Goal: Task Accomplishment & Management: Manage account settings

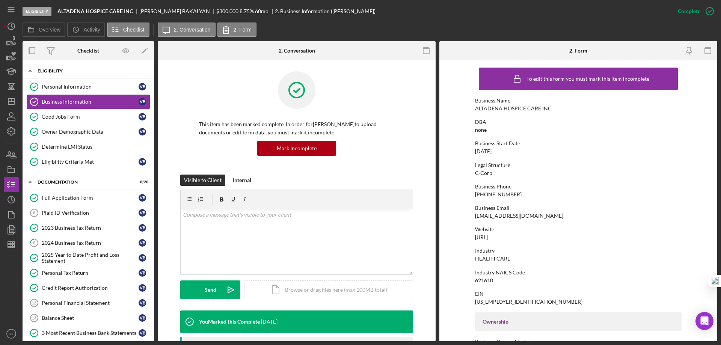
scroll to position [285, 0]
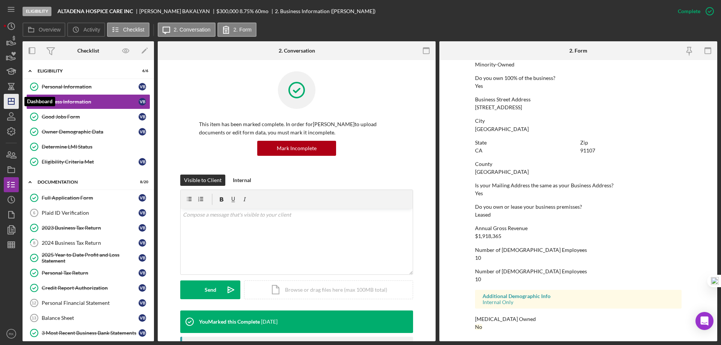
click at [13, 98] on icon "Icon/Dashboard" at bounding box center [11, 101] width 19 height 19
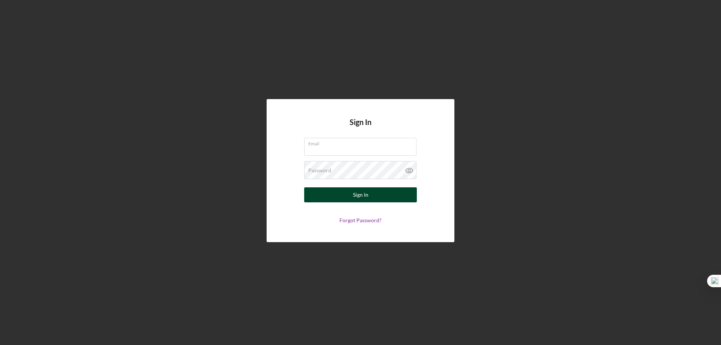
type input "rko@pcvmail.org"
click at [358, 195] on div "Sign In" at bounding box center [360, 194] width 15 height 15
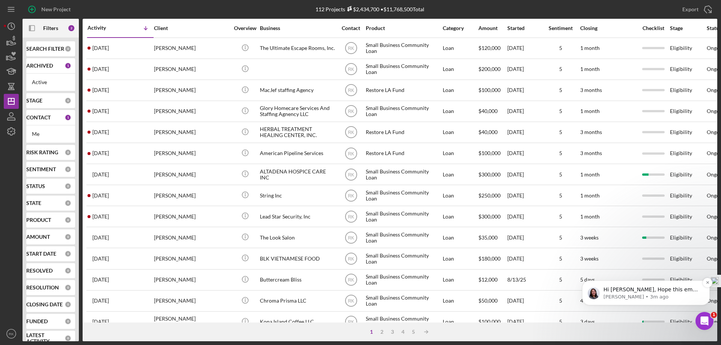
click at [670, 291] on p "Hi Ray, Hope this email finds you well! A PCV client reached out to Lenderfit t…" at bounding box center [652, 290] width 97 height 8
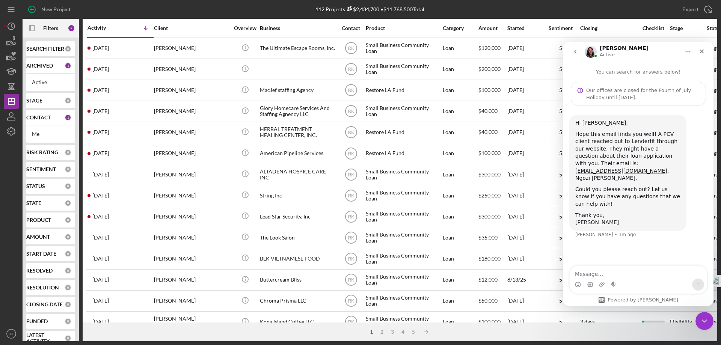
click at [595, 271] on textarea "Message…" at bounding box center [638, 272] width 137 height 13
type textarea "Good morning and will do. Thank you for letting me know!"
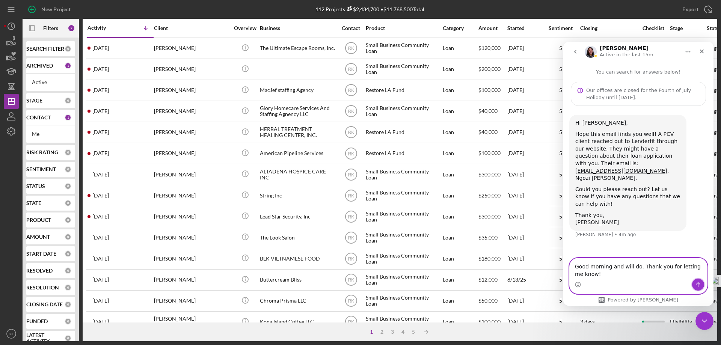
click at [697, 286] on icon "Send a message…" at bounding box center [698, 285] width 6 height 6
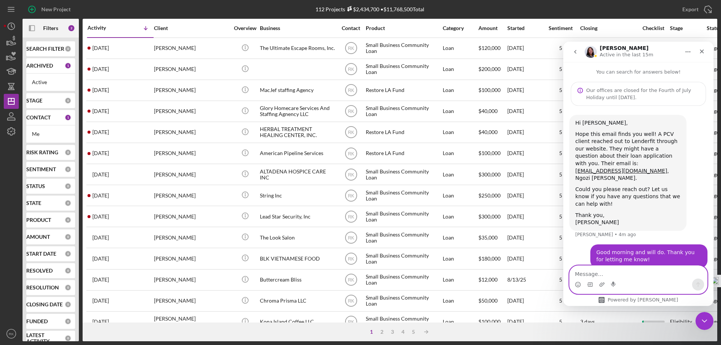
scroll to position [3, 0]
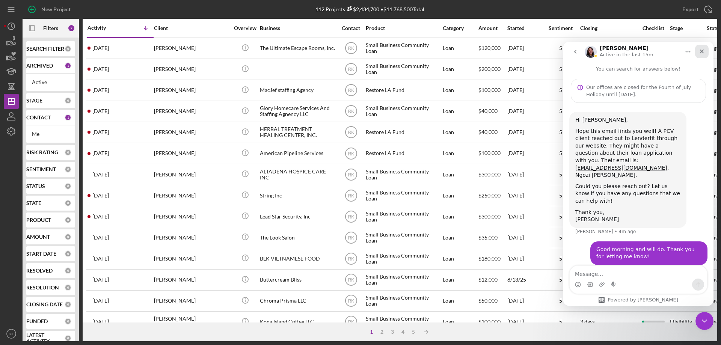
click at [700, 51] on icon "Close" at bounding box center [702, 51] width 6 height 6
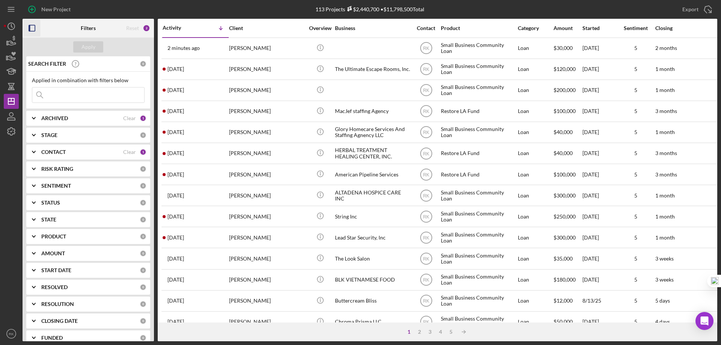
click at [34, 28] on icon "button" at bounding box center [32, 28] width 17 height 17
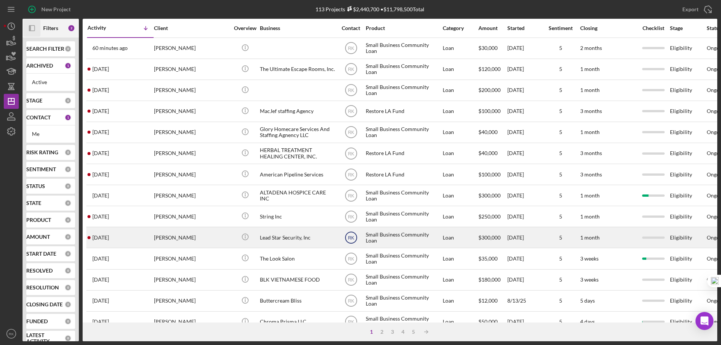
click at [352, 240] on text "RK" at bounding box center [351, 237] width 6 height 5
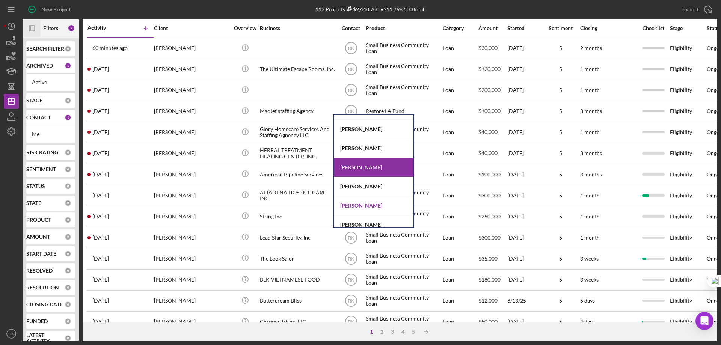
scroll to position [71, 0]
click at [366, 208] on div "[PERSON_NAME]" at bounding box center [374, 206] width 80 height 19
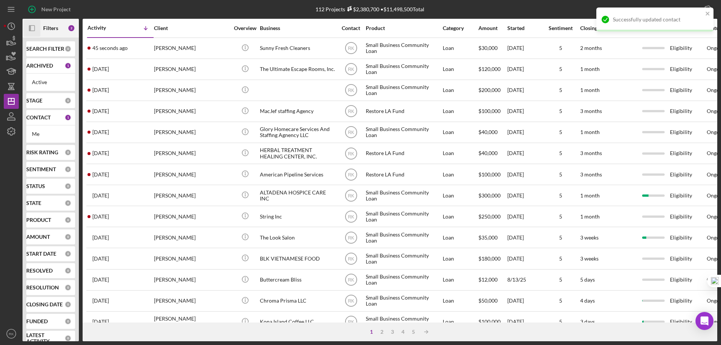
click at [350, 219] on text "RK" at bounding box center [351, 216] width 6 height 5
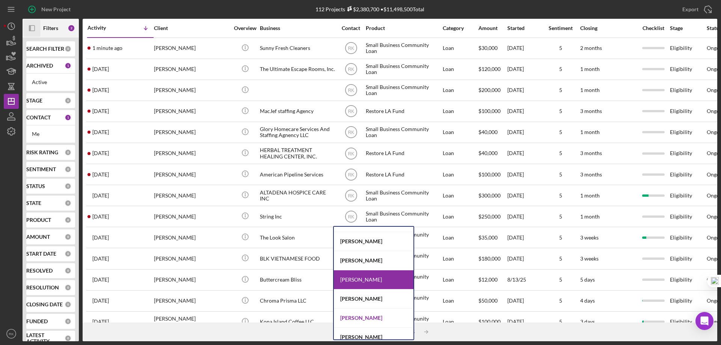
click at [356, 320] on div "[PERSON_NAME]" at bounding box center [374, 318] width 80 height 19
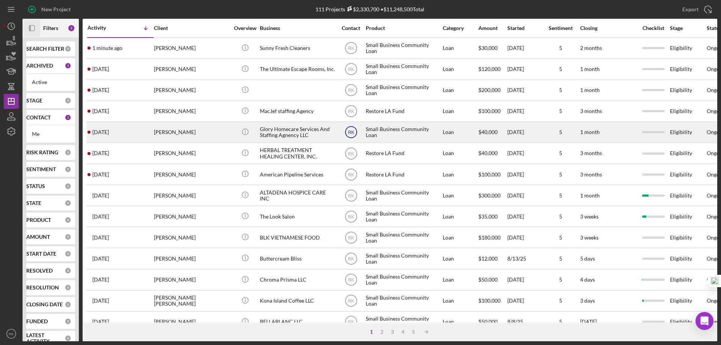
click at [352, 132] on text "RK" at bounding box center [351, 132] width 6 height 5
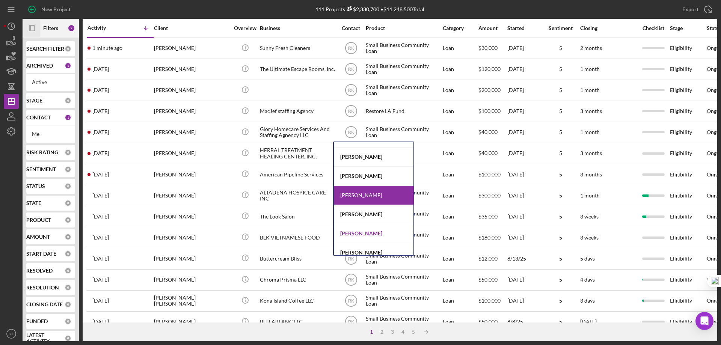
click at [356, 234] on div "[PERSON_NAME]" at bounding box center [374, 233] width 80 height 19
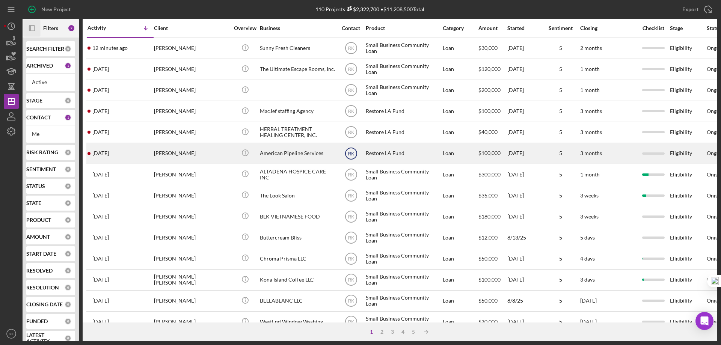
click at [352, 154] on text "RK" at bounding box center [351, 153] width 6 height 5
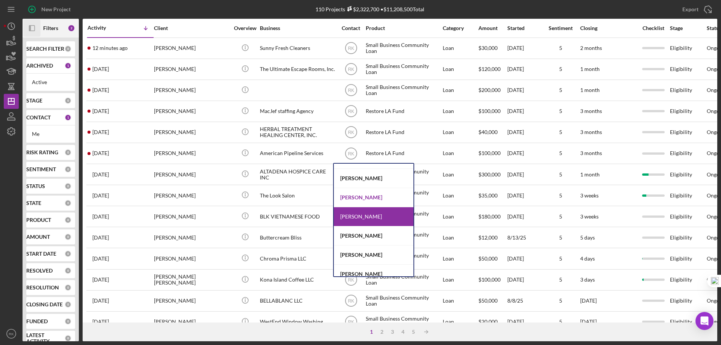
click at [350, 199] on div "[PERSON_NAME]" at bounding box center [374, 197] width 80 height 19
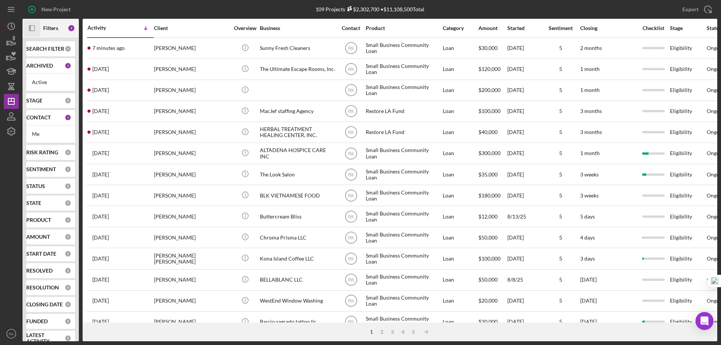
click at [351, 132] on text "RK" at bounding box center [351, 132] width 6 height 5
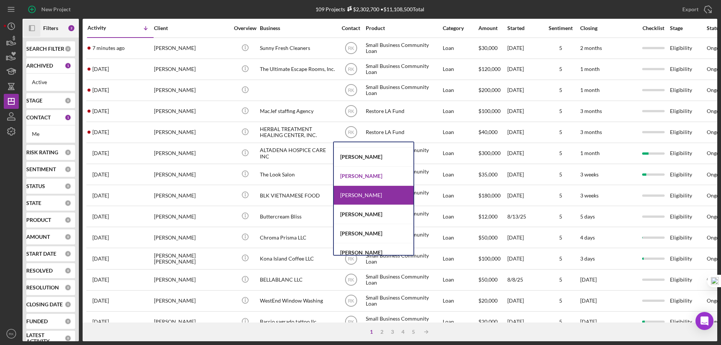
click at [352, 177] on div "[PERSON_NAME]" at bounding box center [374, 176] width 80 height 19
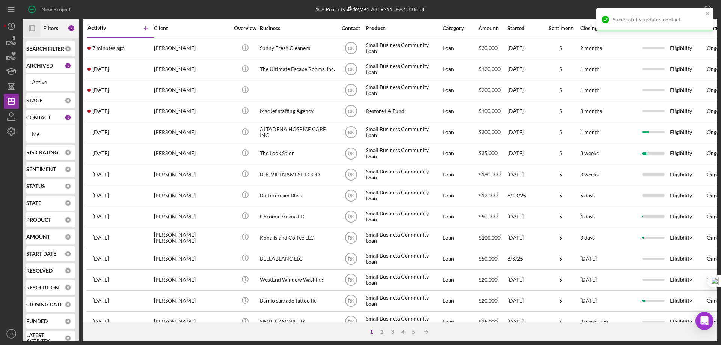
click at [352, 114] on text "RK" at bounding box center [351, 111] width 6 height 5
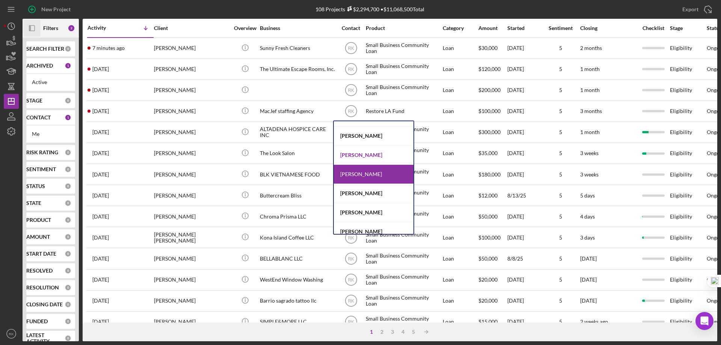
click at [352, 153] on div "[PERSON_NAME]" at bounding box center [374, 155] width 80 height 19
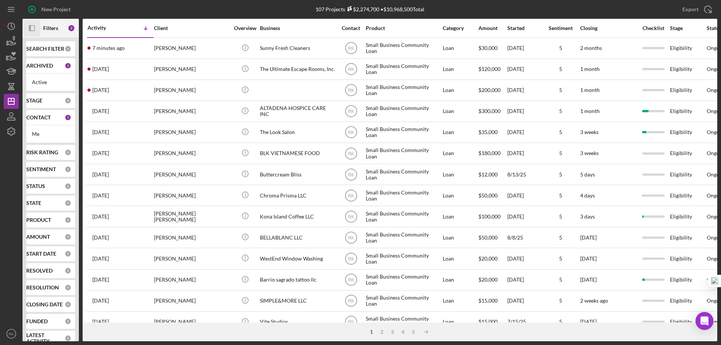
click at [36, 119] on b "CONTACT" at bounding box center [38, 118] width 24 height 6
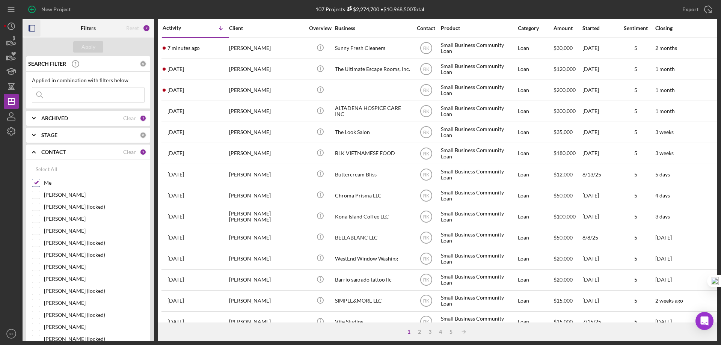
click at [34, 186] on input "Me" at bounding box center [36, 183] width 8 height 8
checkbox input "false"
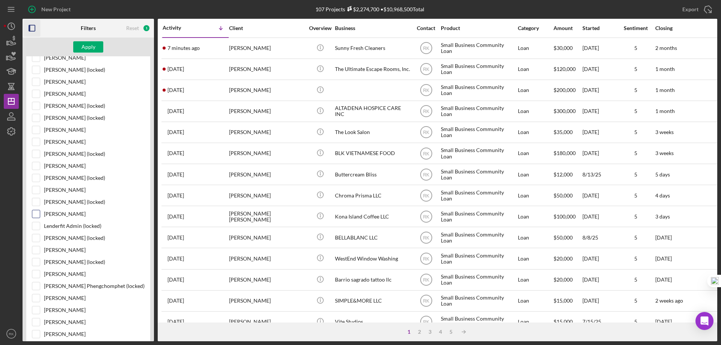
scroll to position [137, 0]
click at [35, 213] on input "[PERSON_NAME]" at bounding box center [36, 214] width 8 height 8
drag, startPoint x: 91, startPoint y: 48, endPoint x: 109, endPoint y: 66, distance: 25.8
click at [91, 48] on div "Apply" at bounding box center [88, 46] width 14 height 11
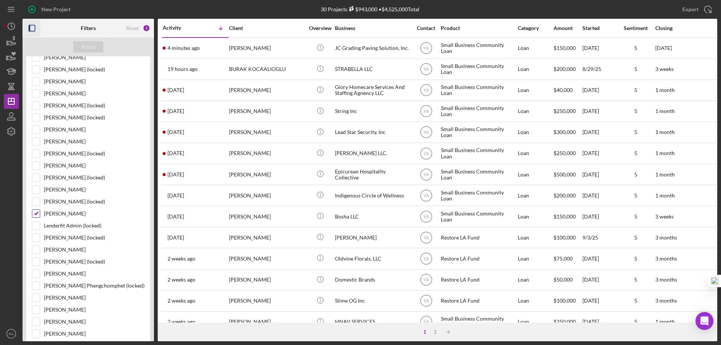
click at [35, 215] on input "[PERSON_NAME]" at bounding box center [36, 214] width 8 height 8
checkbox input "false"
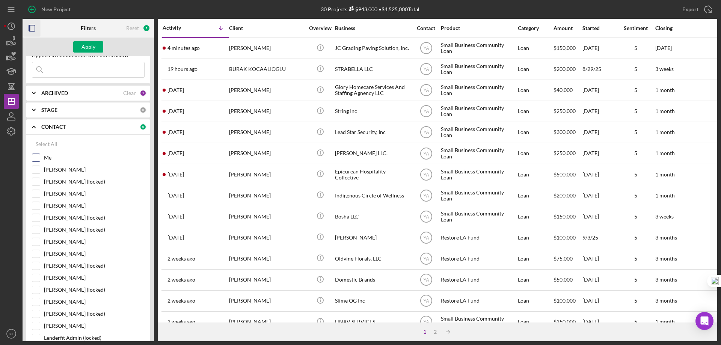
scroll to position [25, 0]
click at [36, 160] on input "Me" at bounding box center [36, 158] width 8 height 8
checkbox input "true"
click at [91, 48] on div "Apply" at bounding box center [88, 46] width 14 height 11
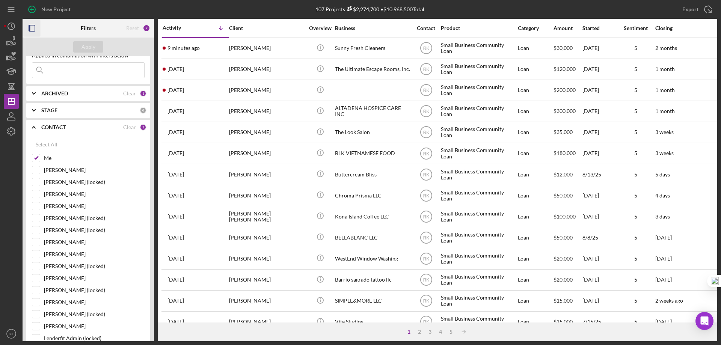
click at [33, 31] on icon "button" at bounding box center [32, 28] width 17 height 17
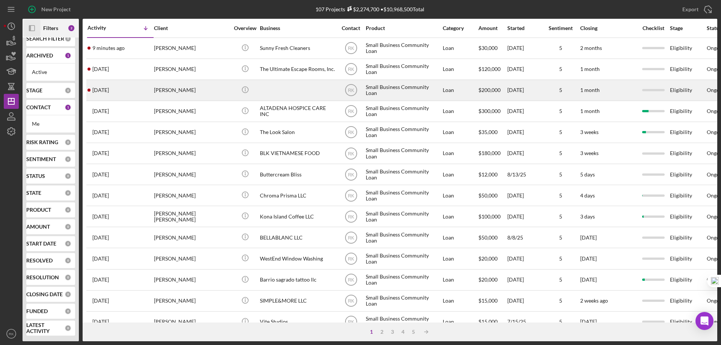
scroll to position [10, 0]
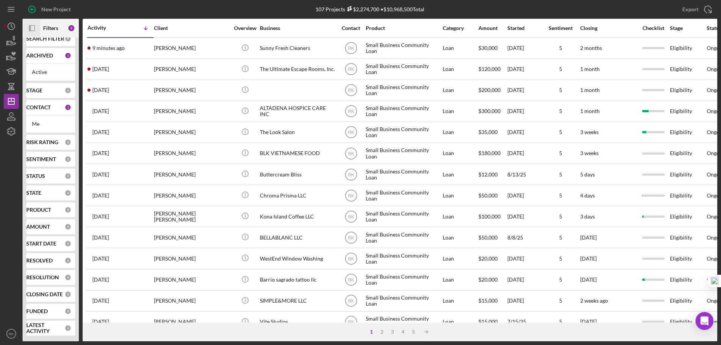
click at [41, 110] on b "CONTACT" at bounding box center [38, 107] width 24 height 6
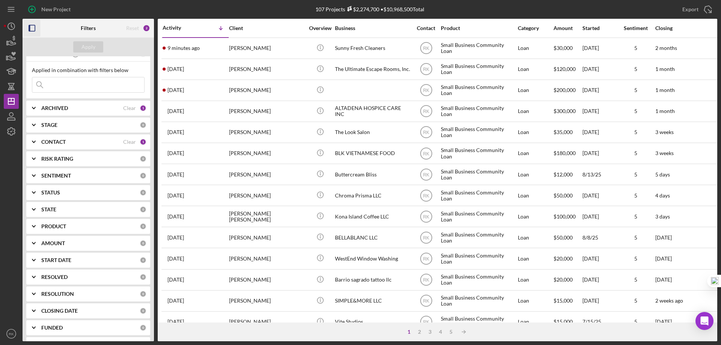
click at [51, 145] on b "CONTACT" at bounding box center [53, 142] width 24 height 6
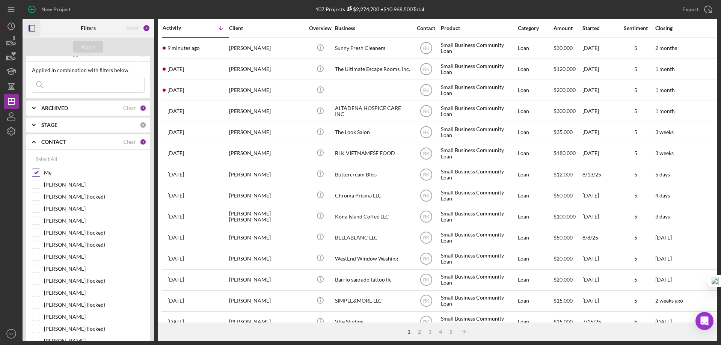
click at [35, 174] on input "Me" at bounding box center [36, 173] width 8 height 8
checkbox input "false"
click at [38, 293] on input "[PERSON_NAME]" at bounding box center [36, 293] width 8 height 8
checkbox input "true"
click at [90, 48] on div "Apply" at bounding box center [88, 46] width 14 height 11
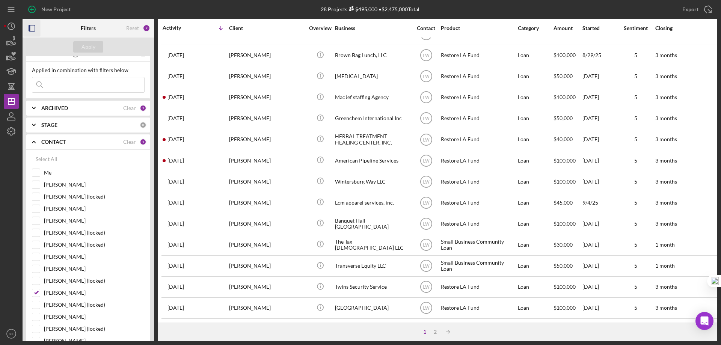
scroll to position [0, 0]
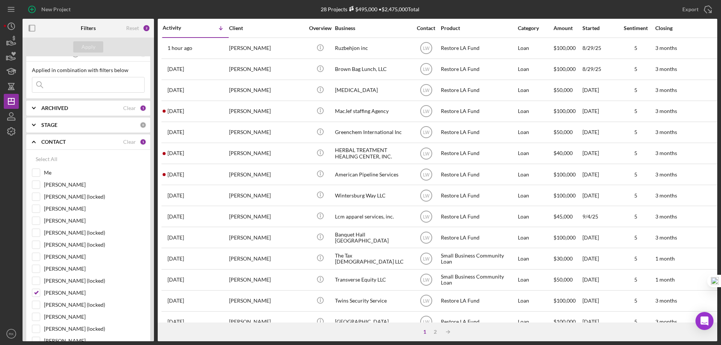
drag, startPoint x: 32, startPoint y: 28, endPoint x: 59, endPoint y: 57, distance: 40.1
click at [32, 28] on icon "button" at bounding box center [32, 28] width 17 height 17
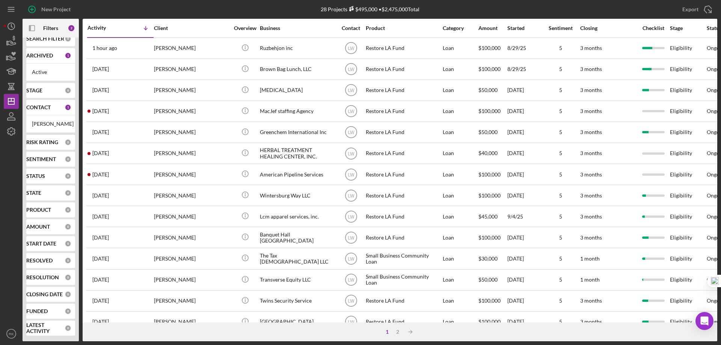
click at [48, 108] on b "CONTACT" at bounding box center [38, 107] width 24 height 6
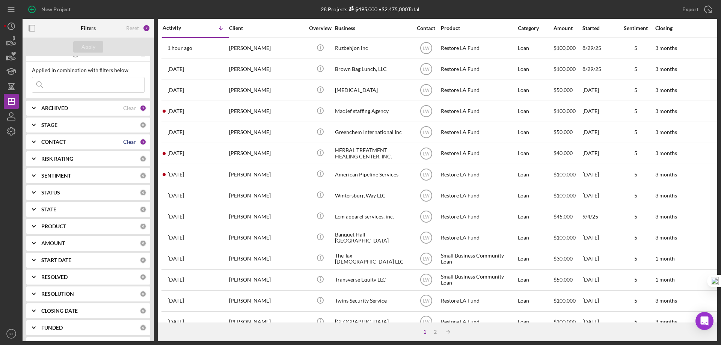
click at [125, 141] on div "Clear" at bounding box center [129, 142] width 13 height 6
click at [63, 144] on b "CONTACT" at bounding box center [53, 142] width 24 height 6
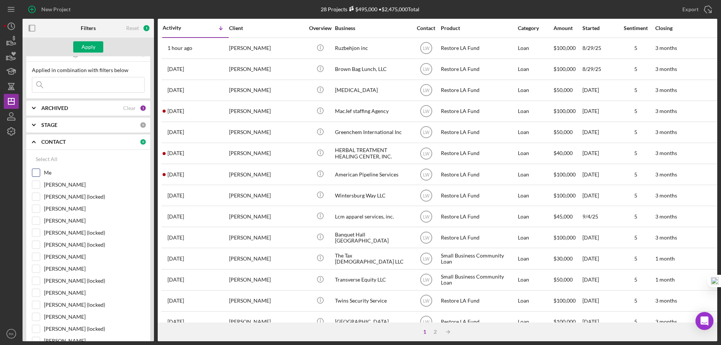
click at [37, 174] on input "Me" at bounding box center [36, 173] width 8 height 8
checkbox input "true"
click at [90, 48] on div "Apply" at bounding box center [88, 46] width 14 height 11
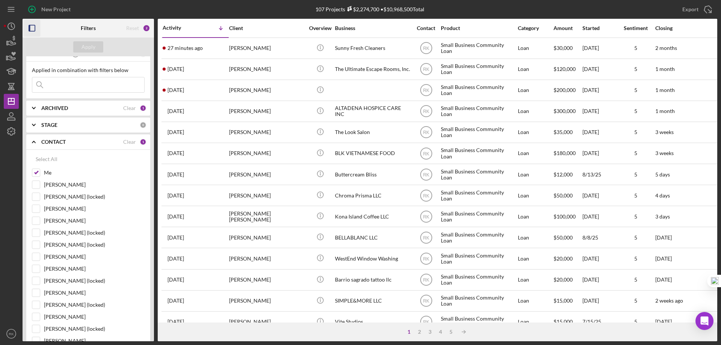
click at [32, 28] on icon "button" at bounding box center [32, 28] width 17 height 17
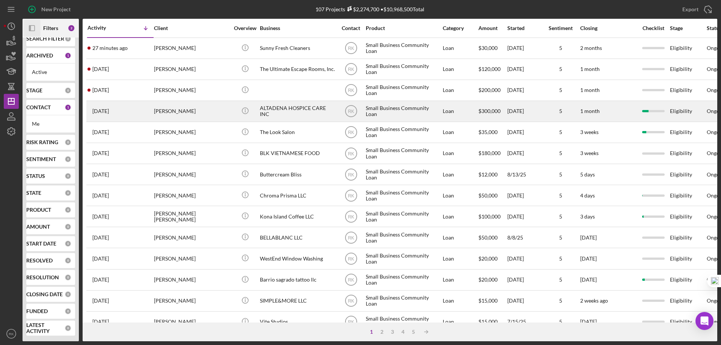
click at [305, 111] on div "ALTADENA HOSPICE CARE INC" at bounding box center [297, 111] width 75 height 20
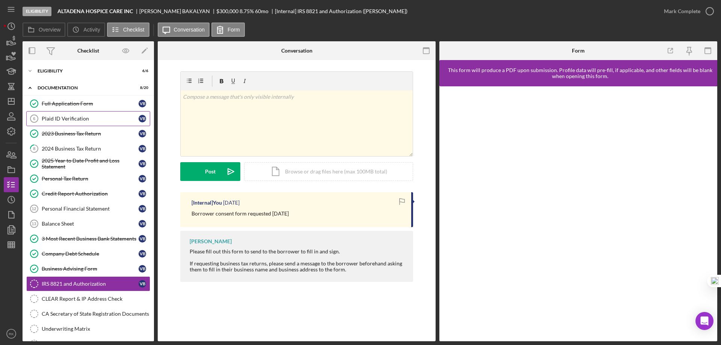
click at [63, 115] on link "Plaid ID Verification 6 Plaid ID Verification V B" at bounding box center [88, 118] width 124 height 15
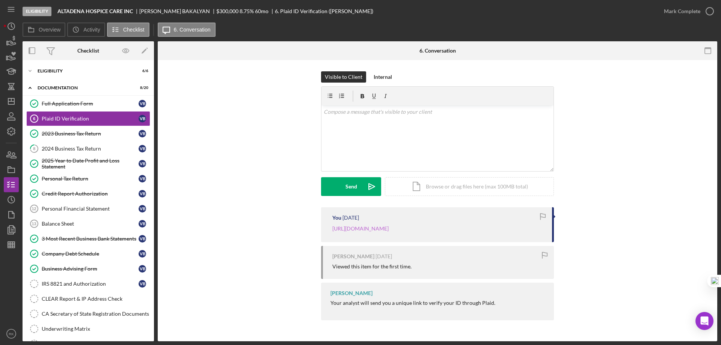
click at [381, 230] on link "https://verify.plaid.com/verify/idv_bnxBKhNEEM2ReC?key=ac088cc0df0c52d28cb4fcf2…" at bounding box center [360, 228] width 56 height 6
click at [14, 101] on polygon "button" at bounding box center [11, 101] width 6 height 6
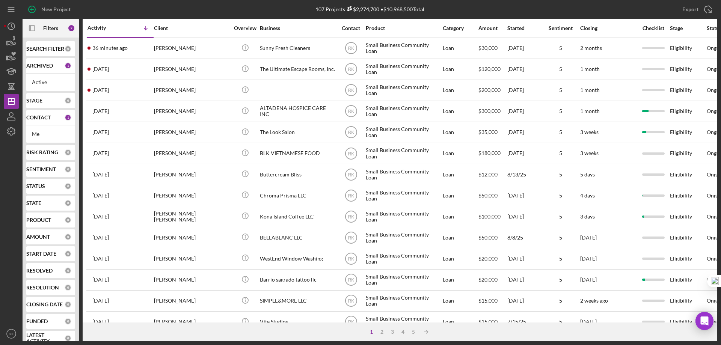
click at [4, 94] on button "Icon/Dashboard Dashboard" at bounding box center [11, 101] width 15 height 15
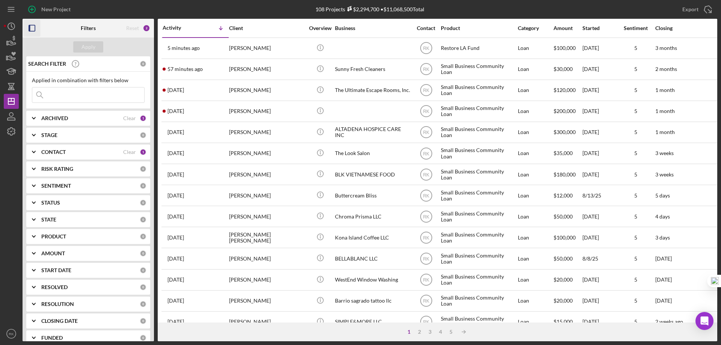
click at [33, 30] on icon "button" at bounding box center [32, 28] width 17 height 17
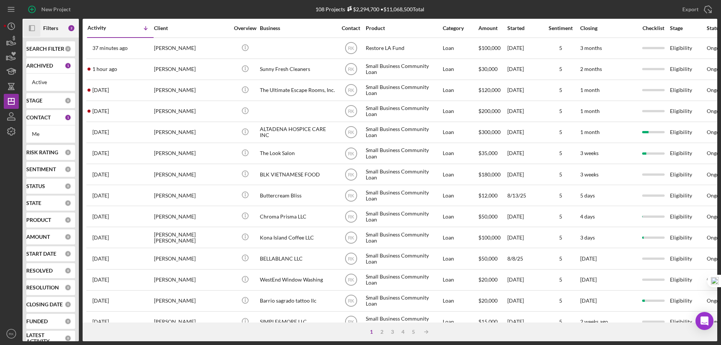
click at [38, 67] on b "ARCHIVED" at bounding box center [39, 66] width 27 height 6
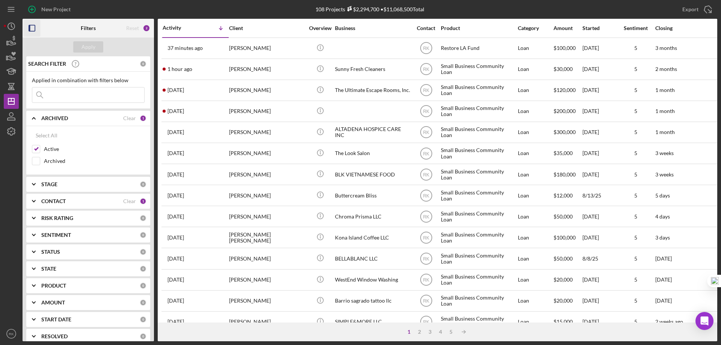
click at [30, 118] on icon "Icon/Expander" at bounding box center [33, 118] width 19 height 19
click at [45, 152] on b "CONTACT" at bounding box center [53, 152] width 24 height 6
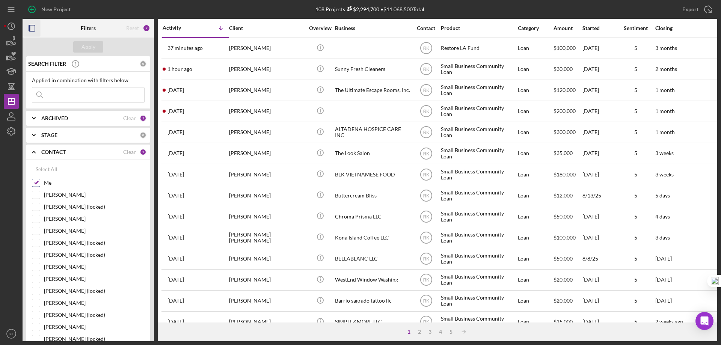
click at [38, 181] on input "Me" at bounding box center [36, 183] width 8 height 8
checkbox input "false"
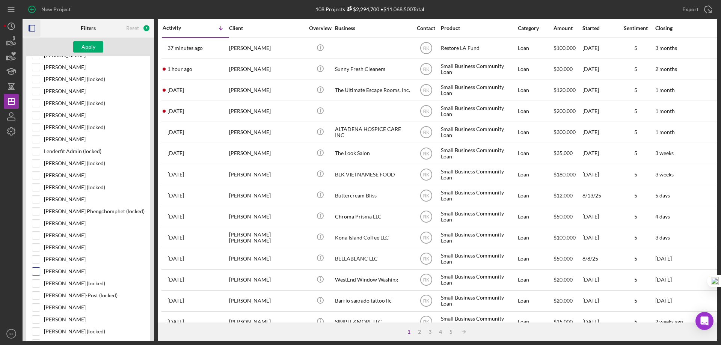
scroll to position [212, 0]
click at [36, 321] on input "[PERSON_NAME]" at bounding box center [36, 319] width 8 height 8
checkbox input "true"
click at [90, 50] on div "Apply" at bounding box center [88, 46] width 14 height 11
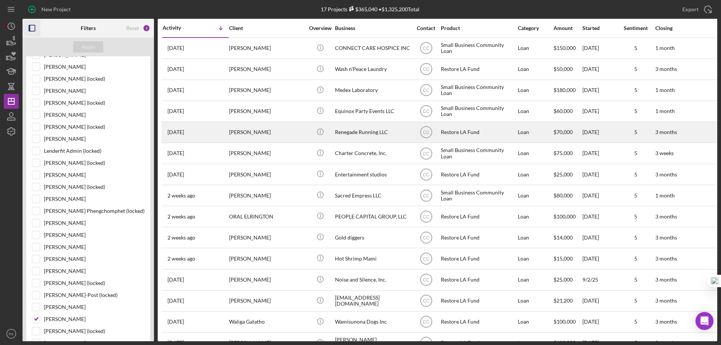
click at [365, 134] on div "Renegade Running LLC" at bounding box center [372, 132] width 75 height 20
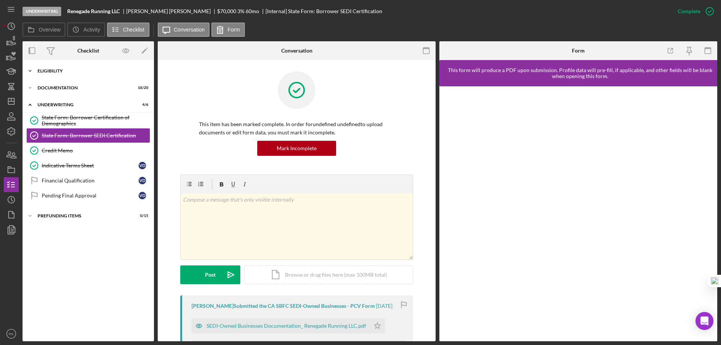
click at [66, 72] on div "Eligibility" at bounding box center [91, 71] width 107 height 5
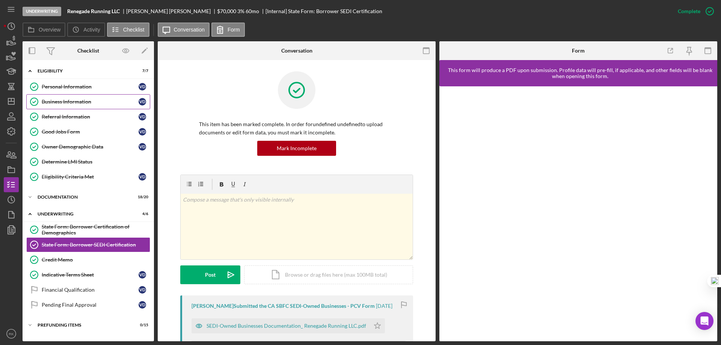
click at [83, 104] on div "Business Information" at bounding box center [90, 102] width 97 height 6
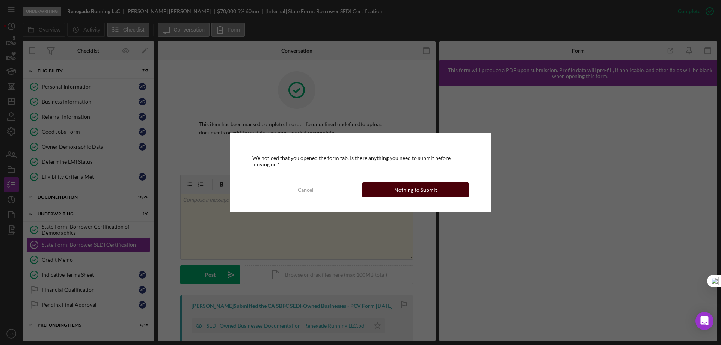
click at [413, 186] on div "Nothing to Submit" at bounding box center [415, 190] width 43 height 15
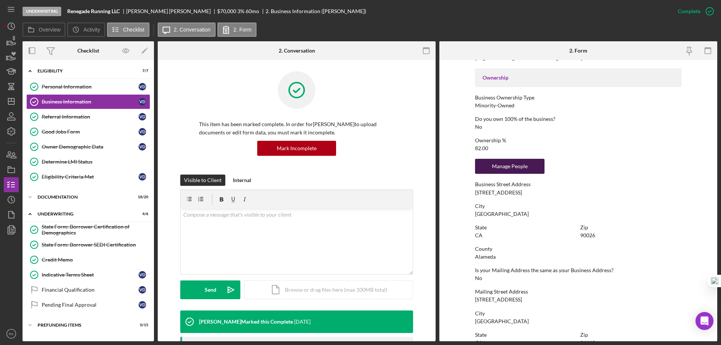
scroll to position [244, 0]
click at [6, 153] on icon "button" at bounding box center [11, 154] width 19 height 19
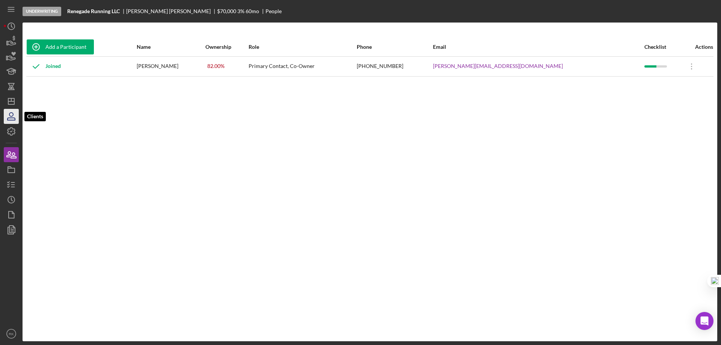
click at [12, 118] on icon "button" at bounding box center [11, 116] width 19 height 19
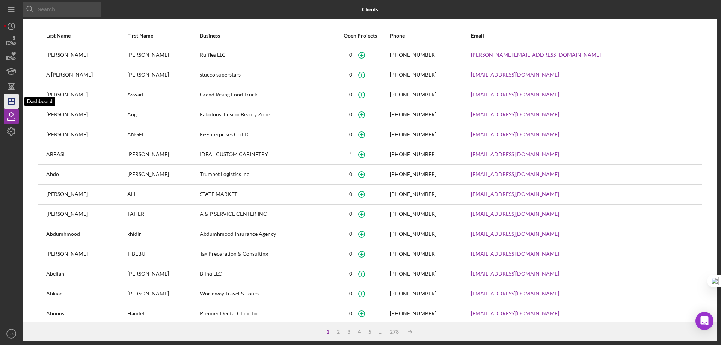
click at [11, 103] on icon "Icon/Dashboard" at bounding box center [11, 101] width 19 height 19
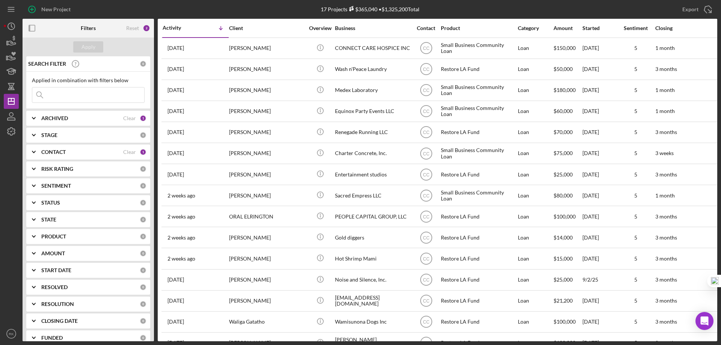
click at [60, 152] on b "CONTACT" at bounding box center [53, 152] width 24 height 6
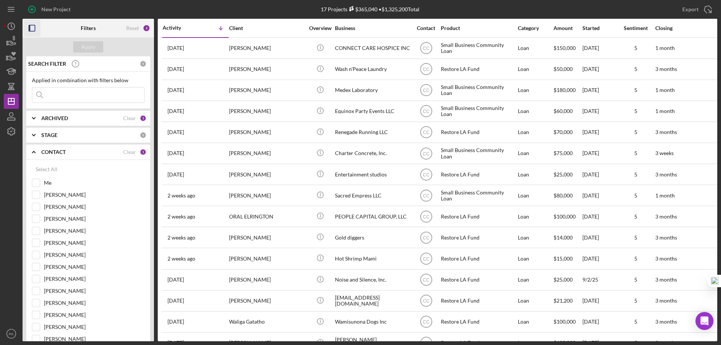
click at [35, 28] on icon "button" at bounding box center [32, 28] width 17 height 17
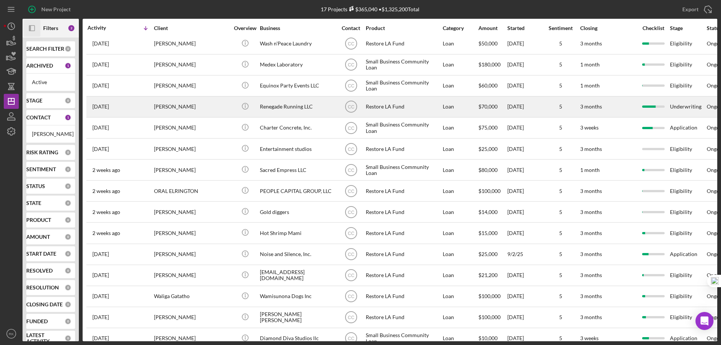
scroll to position [25, 0]
click at [279, 110] on div "Renegade Running LLC" at bounding box center [297, 107] width 75 height 20
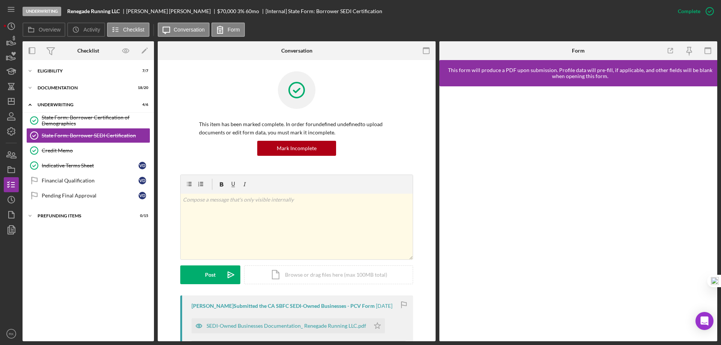
scroll to position [0, 0]
click at [57, 70] on div "Eligibility" at bounding box center [91, 71] width 107 height 5
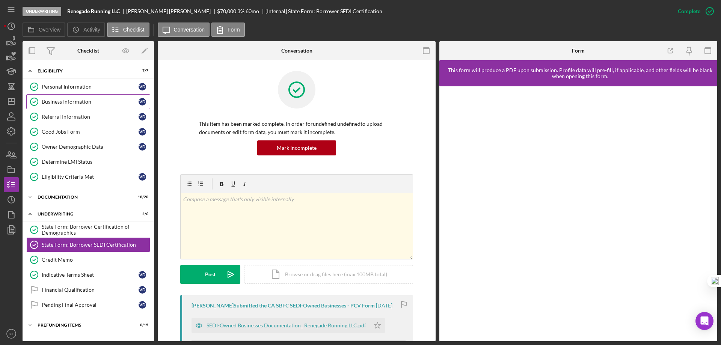
click at [66, 100] on div "Business Information" at bounding box center [90, 102] width 97 height 6
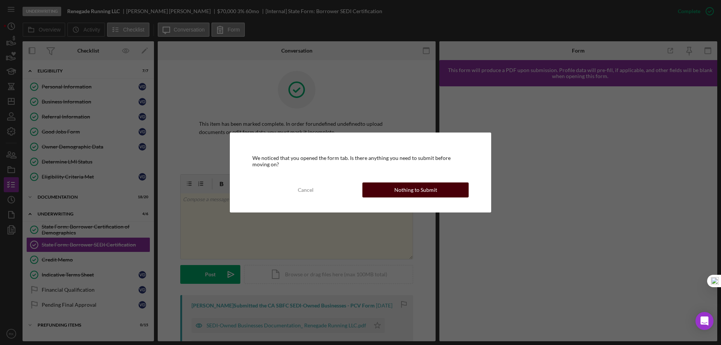
click at [424, 191] on div "Nothing to Submit" at bounding box center [415, 190] width 43 height 15
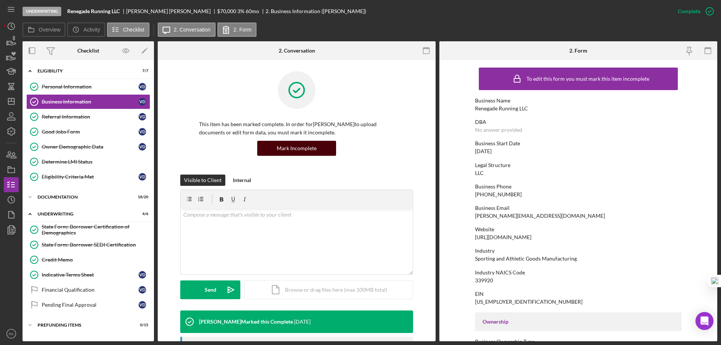
click at [285, 151] on div "Mark Incomplete" at bounding box center [297, 148] width 40 height 15
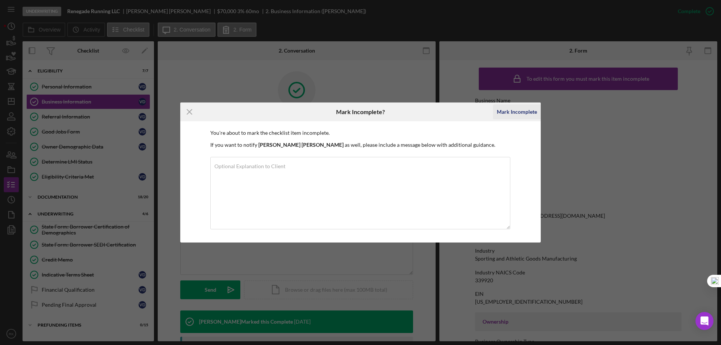
click at [501, 113] on div "Mark Incomplete" at bounding box center [517, 111] width 40 height 15
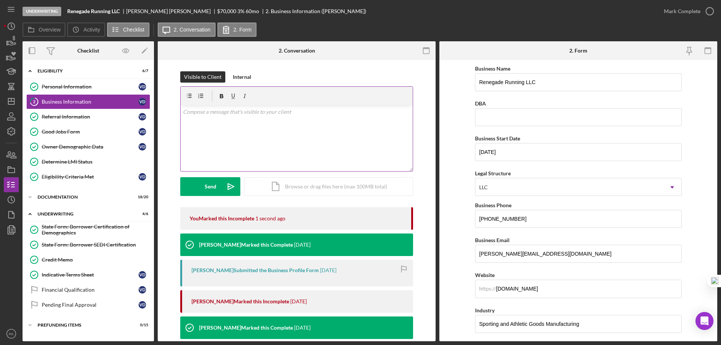
click at [211, 115] on p at bounding box center [297, 112] width 228 height 8
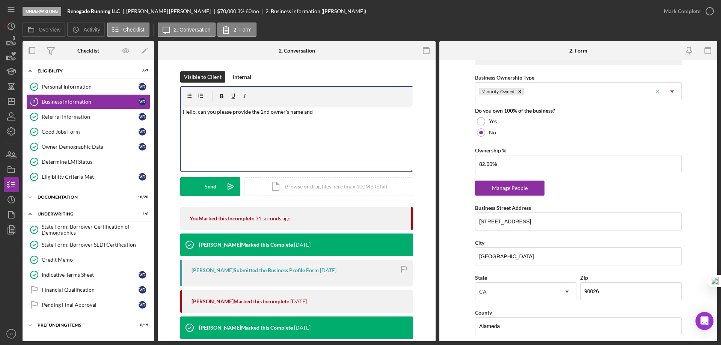
scroll to position [363, 0]
click at [286, 109] on p "Hello, can you please provide the 2nd owner's name, email address and phone num…" at bounding box center [297, 116] width 228 height 17
click at [323, 127] on div "v Color teal Color pink Remove color Add row above Add row below Add column bef…" at bounding box center [297, 139] width 232 height 66
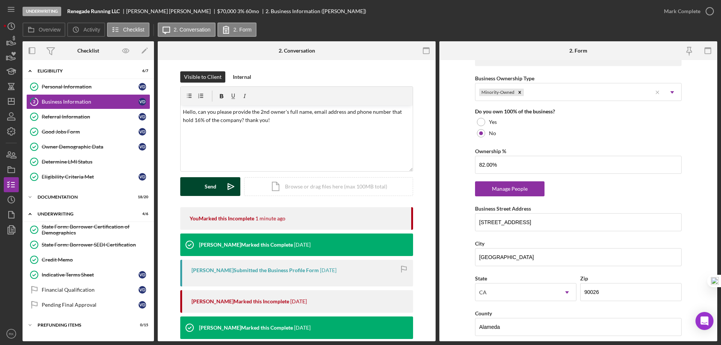
drag, startPoint x: 207, startPoint y: 187, endPoint x: 214, endPoint y: 189, distance: 8.2
click at [207, 186] on div "Send" at bounding box center [211, 186] width 12 height 19
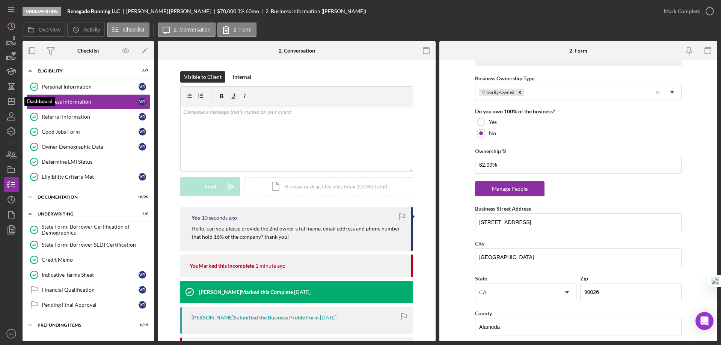
click at [15, 101] on icon "Icon/Dashboard" at bounding box center [11, 101] width 19 height 19
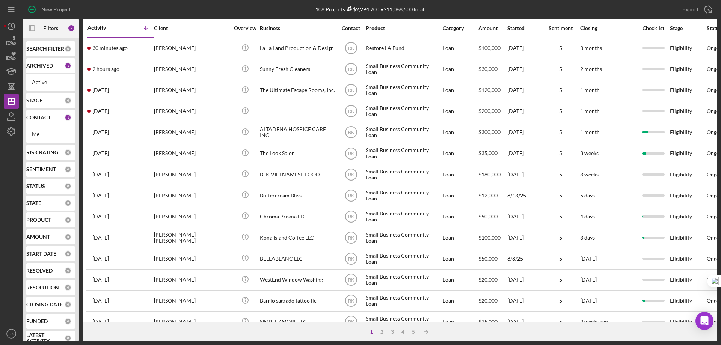
click at [40, 119] on b "CONTACT" at bounding box center [38, 118] width 24 height 6
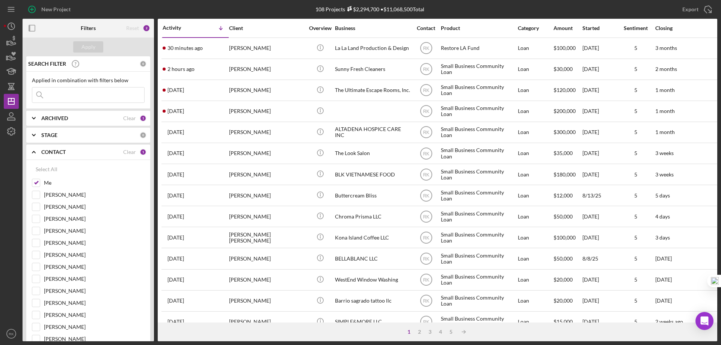
click at [37, 152] on icon "Icon/Expander" at bounding box center [33, 152] width 19 height 19
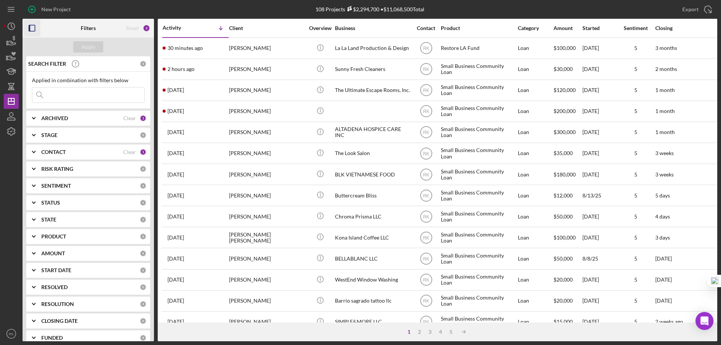
click at [36, 27] on icon "button" at bounding box center [32, 28] width 17 height 17
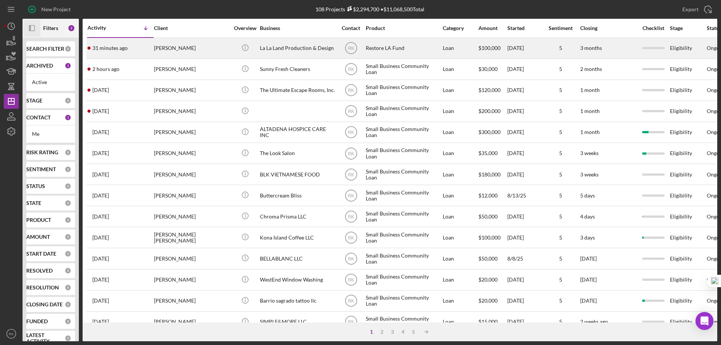
click at [293, 51] on div "La La Land Production & Design" at bounding box center [297, 48] width 75 height 20
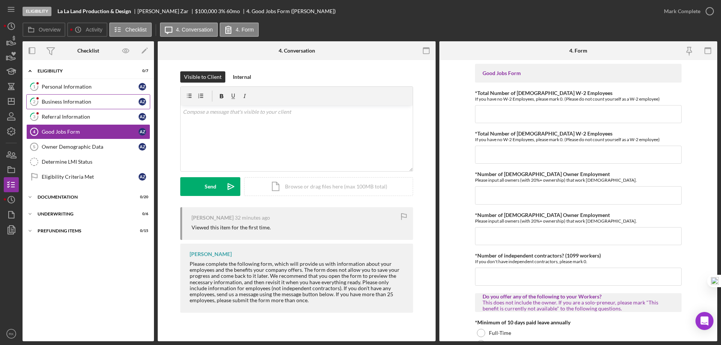
drag, startPoint x: 81, startPoint y: 102, endPoint x: 124, endPoint y: 101, distance: 42.8
click at [81, 101] on div "Business Information" at bounding box center [90, 102] width 97 height 6
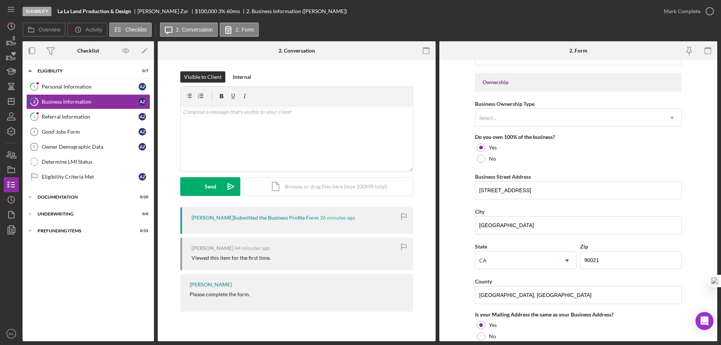
scroll to position [338, 0]
drag, startPoint x: 76, startPoint y: 120, endPoint x: 94, endPoint y: 122, distance: 18.5
click at [76, 120] on link "3 Referral Information A Z" at bounding box center [88, 116] width 124 height 15
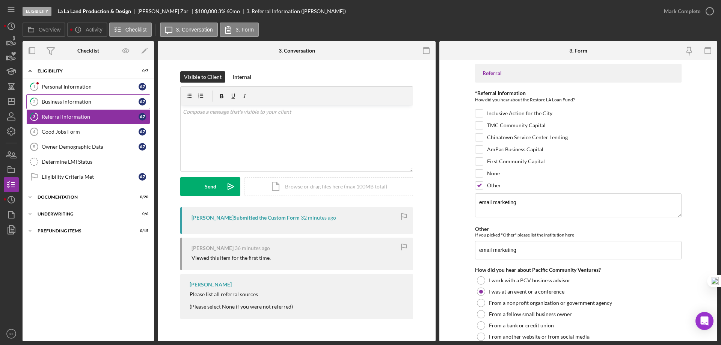
drag, startPoint x: 75, startPoint y: 104, endPoint x: 94, endPoint y: 106, distance: 18.5
click at [75, 104] on div "Business Information" at bounding box center [90, 102] width 97 height 6
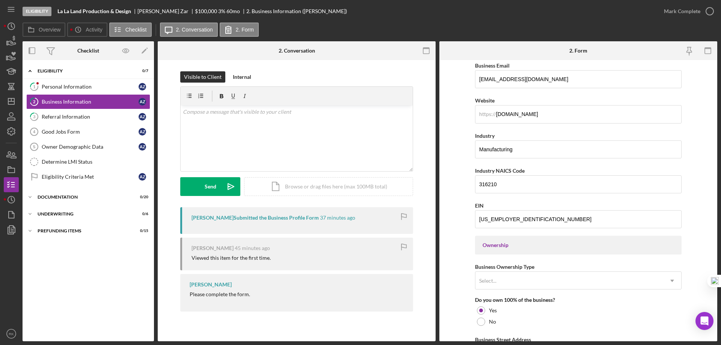
scroll to position [175, 0]
drag, startPoint x: 92, startPoint y: 149, endPoint x: 97, endPoint y: 147, distance: 5.1
click at [92, 149] on div "Owner Demographic Data" at bounding box center [90, 147] width 97 height 6
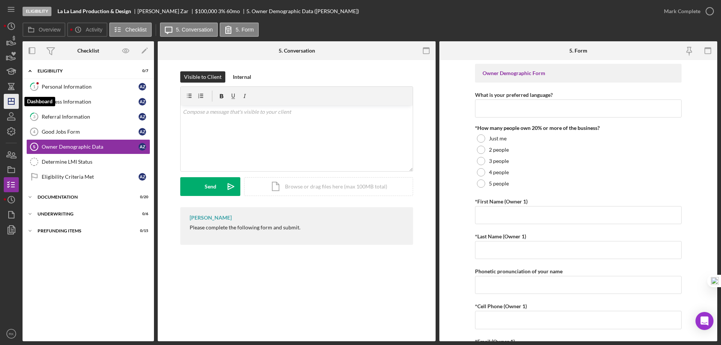
click at [10, 101] on line "button" at bounding box center [11, 101] width 6 height 0
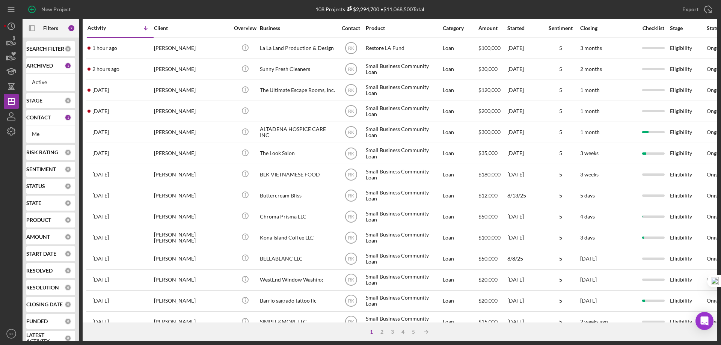
drag, startPoint x: 46, startPoint y: 120, endPoint x: 45, endPoint y: 131, distance: 11.3
click at [46, 120] on b "CONTACT" at bounding box center [38, 118] width 24 height 6
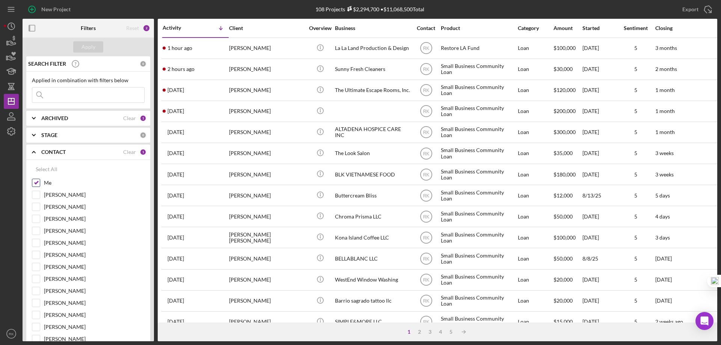
click at [37, 181] on input "Me" at bounding box center [36, 183] width 8 height 8
checkbox input "false"
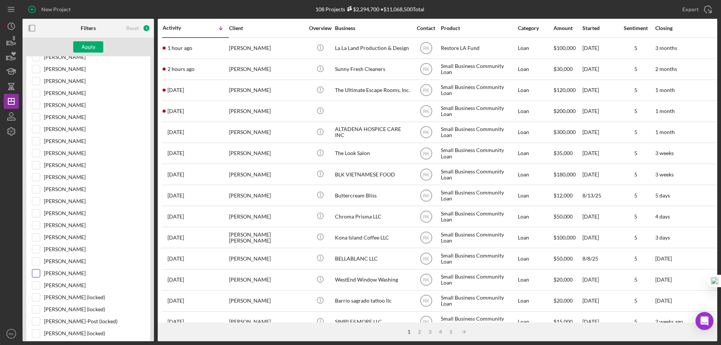
click at [36, 276] on input "[PERSON_NAME]" at bounding box center [36, 274] width 8 height 8
click at [94, 48] on div "Apply" at bounding box center [88, 46] width 14 height 11
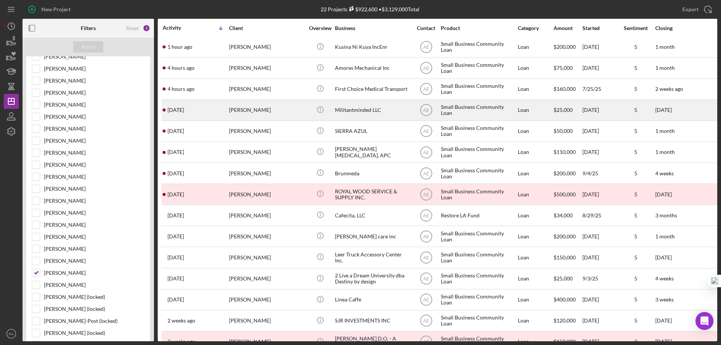
scroll to position [0, 0]
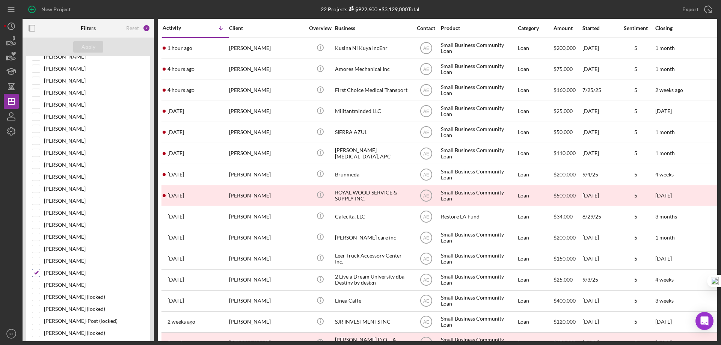
click at [35, 275] on input "[PERSON_NAME]" at bounding box center [36, 273] width 8 height 8
checkbox input "false"
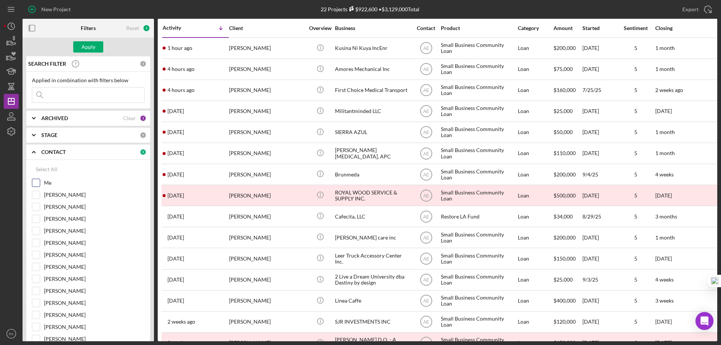
click at [35, 183] on input "Me" at bounding box center [36, 183] width 8 height 8
click at [88, 48] on div "Apply" at bounding box center [88, 46] width 14 height 11
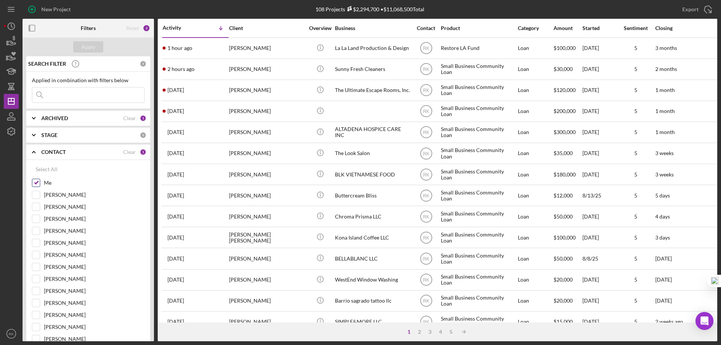
click at [36, 185] on input "Me" at bounding box center [36, 183] width 8 height 8
checkbox input "false"
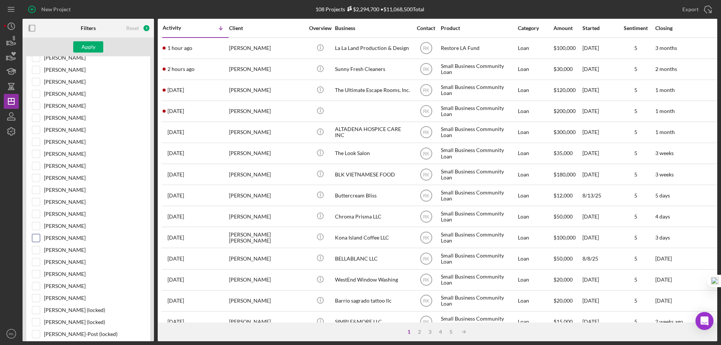
scroll to position [137, 0]
click at [37, 252] on input "[PERSON_NAME]" at bounding box center [36, 250] width 8 height 8
checkbox input "true"
click at [100, 47] on button "Apply" at bounding box center [88, 46] width 30 height 11
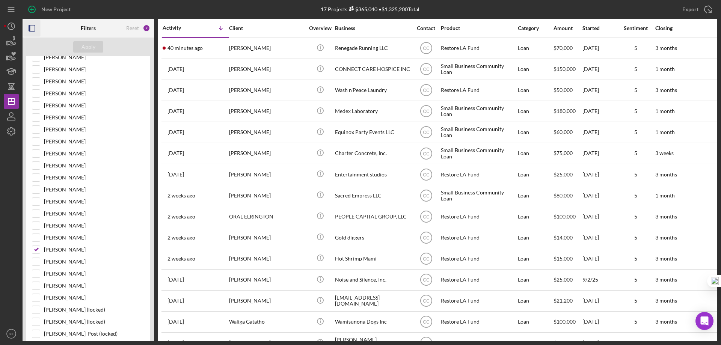
click at [32, 28] on icon "button" at bounding box center [32, 28] width 17 height 17
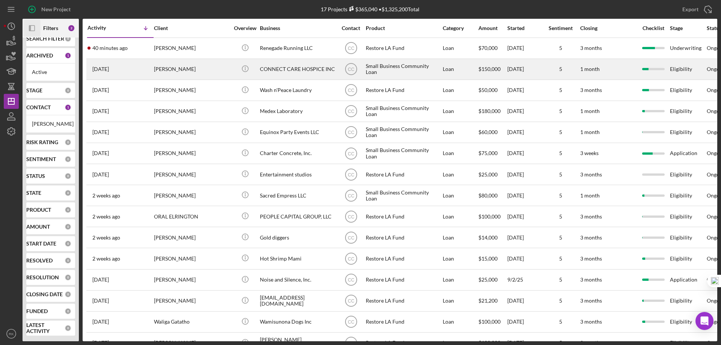
scroll to position [16, 0]
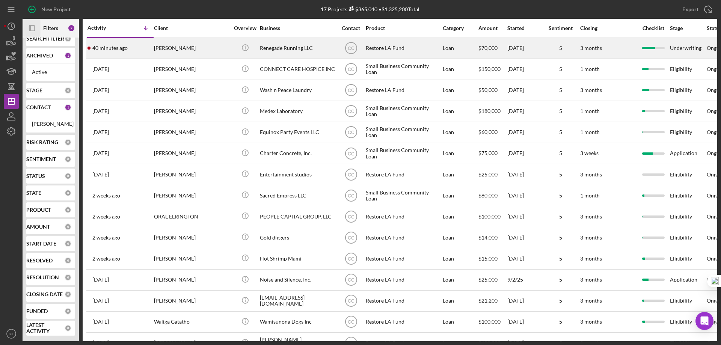
click at [284, 49] on div "Renegade Running LLC" at bounding box center [297, 48] width 75 height 20
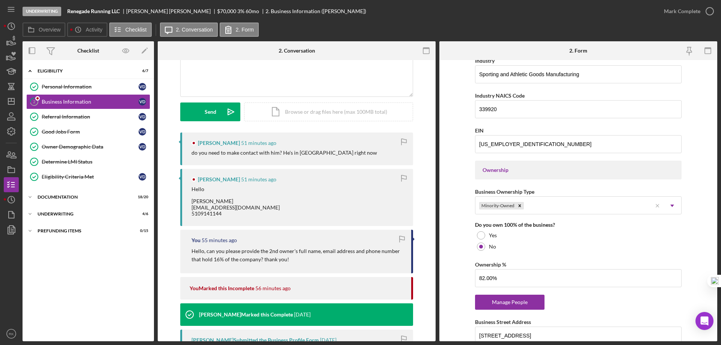
scroll to position [249, 0]
click at [506, 302] on div "Manage People" at bounding box center [510, 303] width 62 height 15
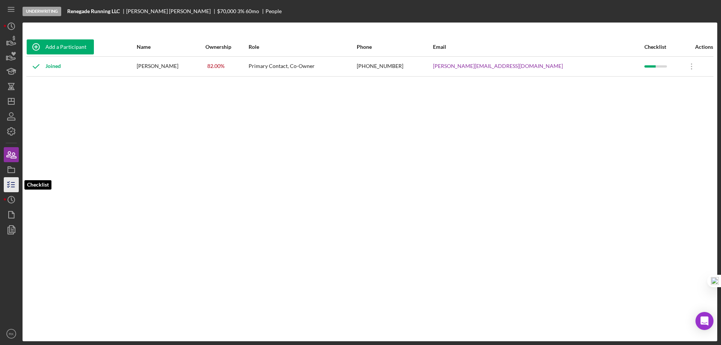
click at [14, 183] on line "button" at bounding box center [12, 183] width 3 height 0
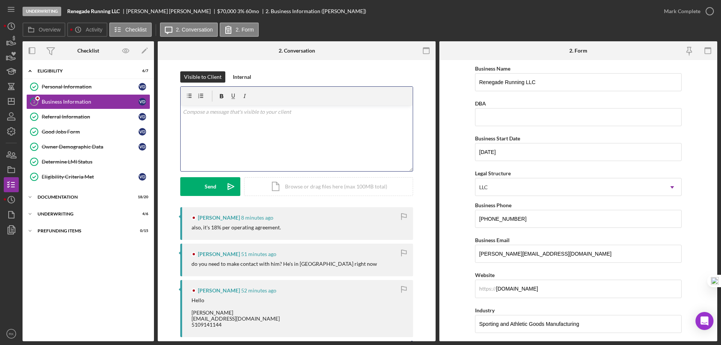
click at [213, 120] on div "v Color teal Color pink Remove color Add row above Add row below Add column bef…" at bounding box center [297, 139] width 232 height 66
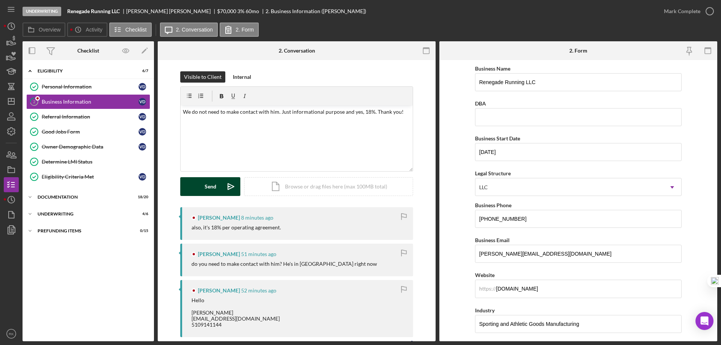
click at [199, 184] on button "Send Icon/icon-invite-send" at bounding box center [210, 186] width 60 height 19
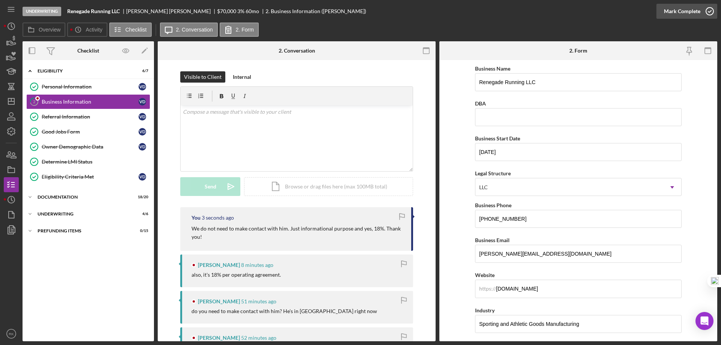
click at [712, 11] on icon "button" at bounding box center [709, 11] width 19 height 19
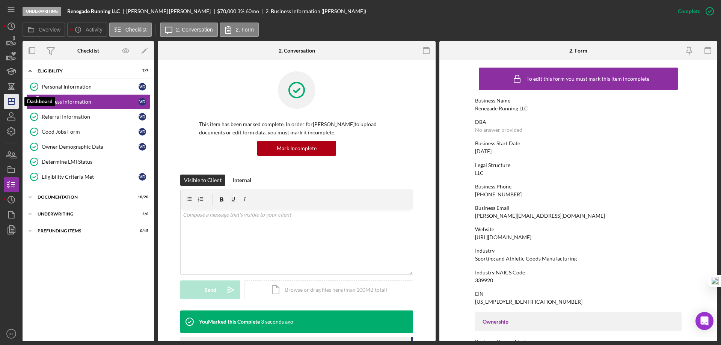
click at [12, 102] on icon "Icon/Dashboard" at bounding box center [11, 101] width 19 height 19
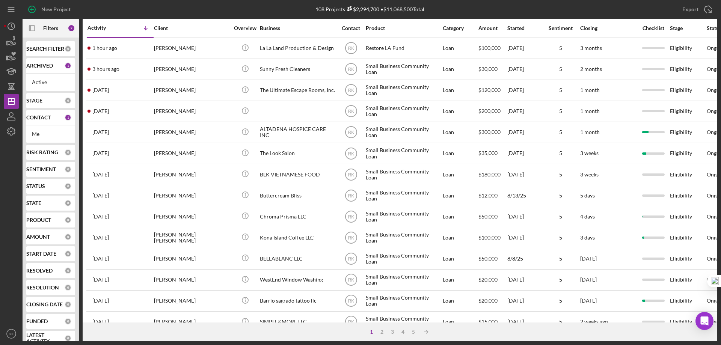
click at [42, 115] on b "CONTACT" at bounding box center [38, 118] width 24 height 6
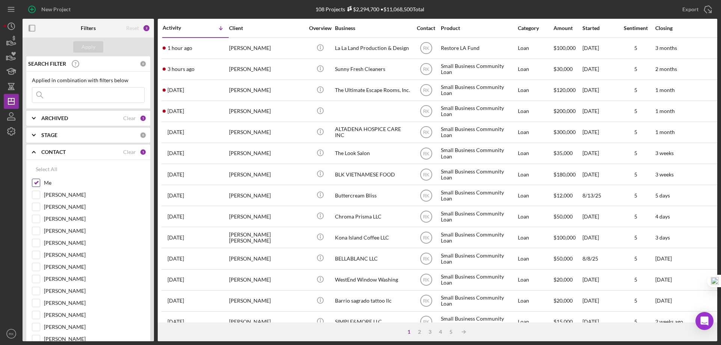
click at [38, 184] on input "Me" at bounding box center [36, 183] width 8 height 8
checkbox input "false"
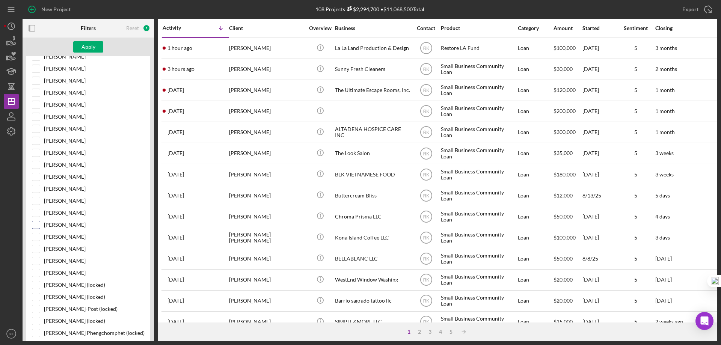
scroll to position [163, 0]
click at [39, 228] on input "[PERSON_NAME]" at bounding box center [36, 225] width 8 height 8
checkbox input "true"
click at [91, 48] on div "Apply" at bounding box center [88, 46] width 14 height 11
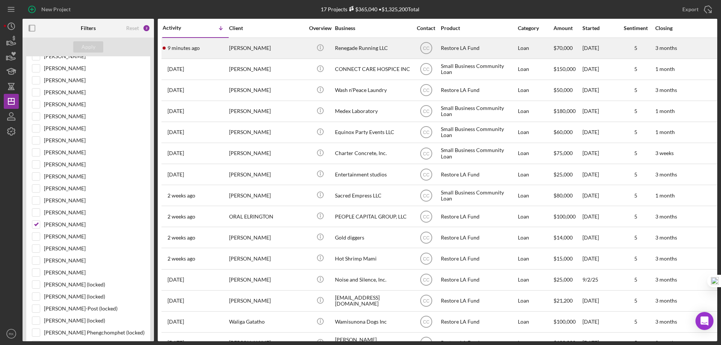
click at [364, 51] on div "Renegade Running LLC" at bounding box center [372, 48] width 75 height 20
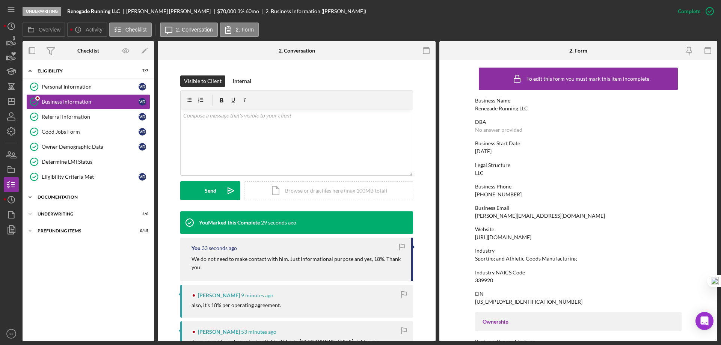
scroll to position [100, 0]
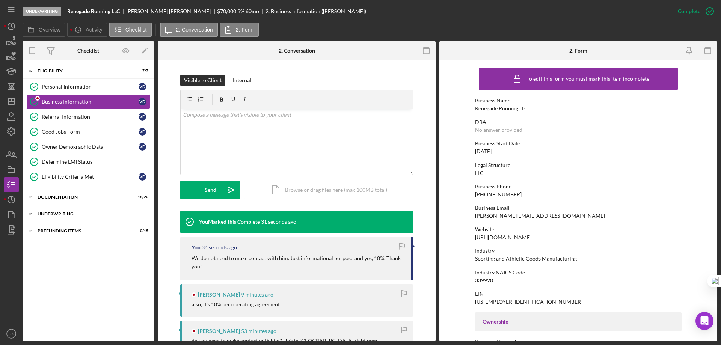
click at [58, 217] on div "Icon/Expander Underwriting 4 / 6" at bounding box center [88, 214] width 131 height 15
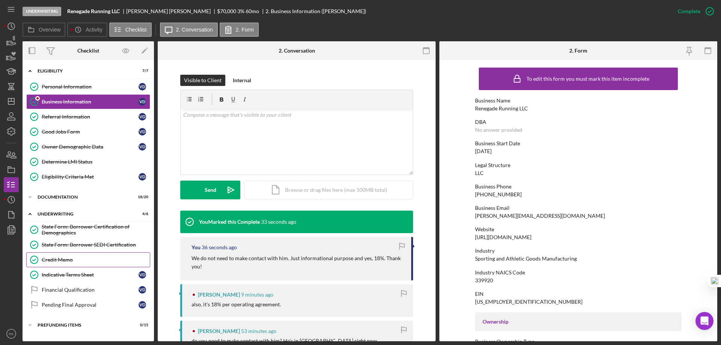
click at [60, 264] on link "Credit Memo Credit Memo" at bounding box center [88, 259] width 124 height 15
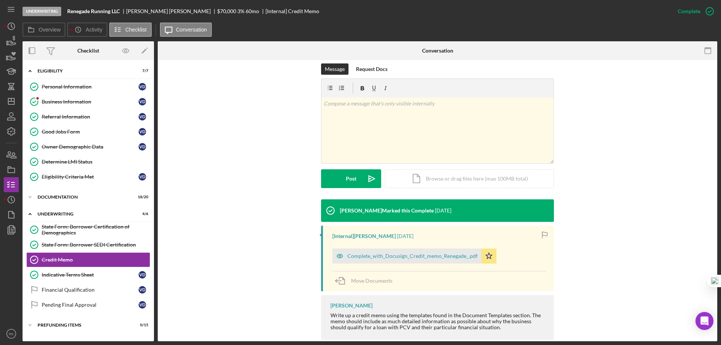
scroll to position [125, 0]
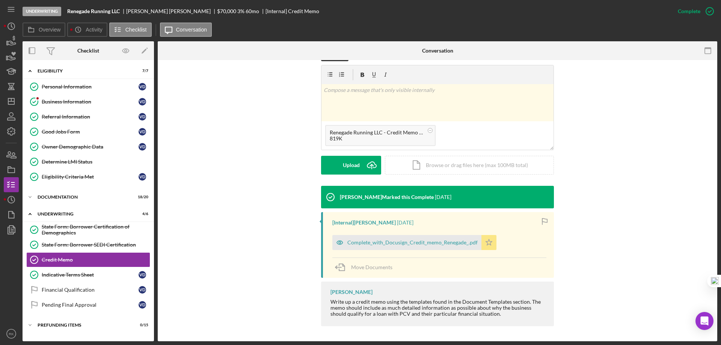
drag, startPoint x: 487, startPoint y: 241, endPoint x: 472, endPoint y: 219, distance: 27.0
click at [487, 241] on icon "Icon/Star" at bounding box center [488, 242] width 15 height 15
click at [359, 163] on button "Upload Icon/Upload" at bounding box center [351, 165] width 60 height 19
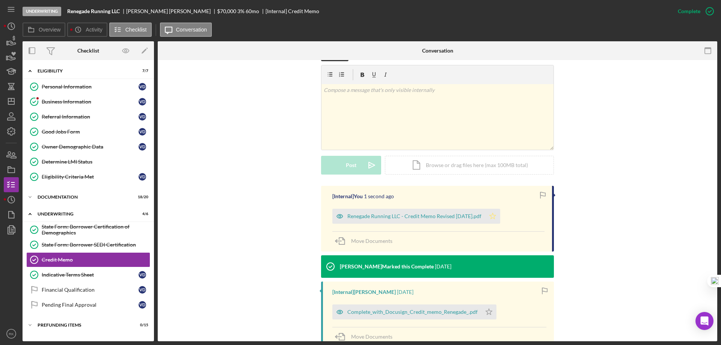
click at [496, 217] on polygon "button" at bounding box center [493, 216] width 6 height 6
click at [12, 101] on icon "Icon/Dashboard" at bounding box center [11, 101] width 19 height 19
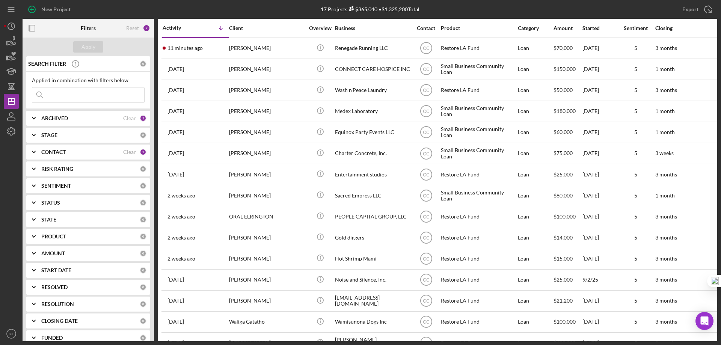
drag, startPoint x: 32, startPoint y: 24, endPoint x: 49, endPoint y: 57, distance: 37.1
click at [32, 24] on icon "button" at bounding box center [32, 28] width 17 height 17
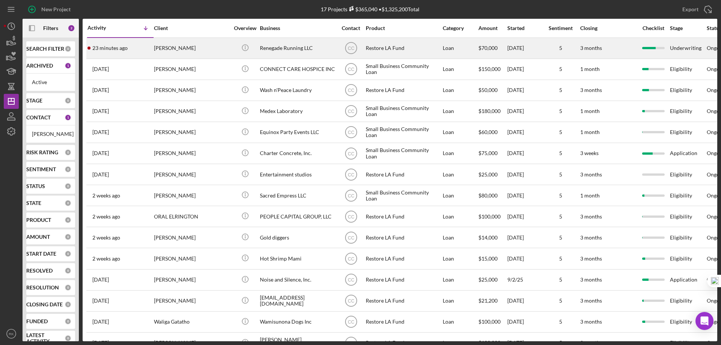
click at [140, 53] on div "23 minutes ago [PERSON_NAME]" at bounding box center [121, 48] width 66 height 20
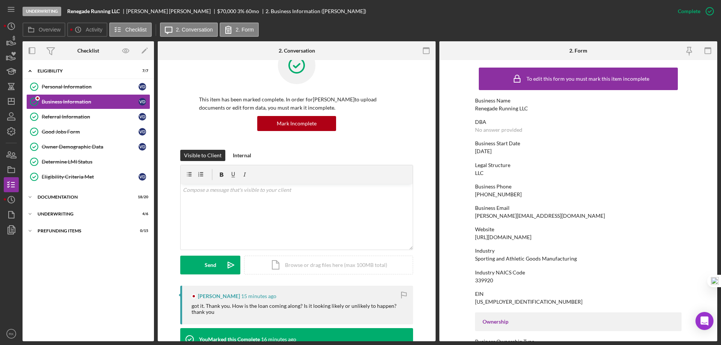
scroll to position [25, 0]
click at [240, 189] on p at bounding box center [297, 190] width 228 height 8
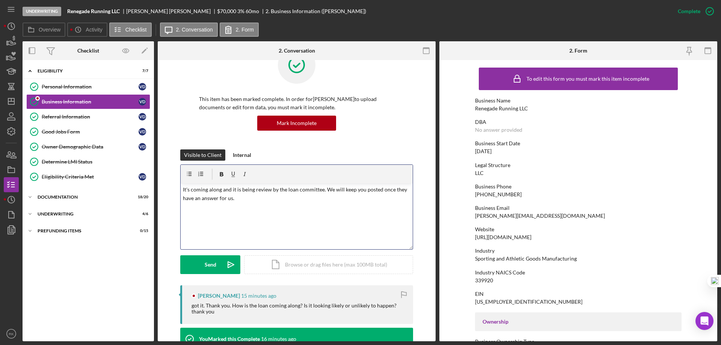
click at [320, 190] on p "It's coming along and it is being review by the loan committee. We will keep yo…" at bounding box center [297, 194] width 228 height 17
click at [295, 209] on div "v Color teal Color pink Remove color Add row above Add row below Add column bef…" at bounding box center [297, 217] width 232 height 66
click at [321, 189] on p "It's coming along and it is being review by the loan committees. We will keep y…" at bounding box center [297, 194] width 228 height 17
click at [334, 190] on p "It's coming along and it is being review by the loan committee memebers. We wil…" at bounding box center [297, 194] width 228 height 17
drag, startPoint x: 342, startPoint y: 221, endPoint x: 327, endPoint y: 210, distance: 17.7
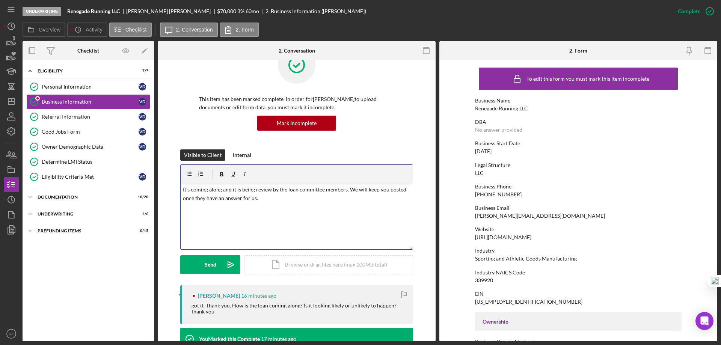
click at [340, 218] on div "v Color teal Color pink Remove color Add row above Add row below Add column bef…" at bounding box center [297, 217] width 232 height 66
click at [214, 262] on div "Send" at bounding box center [211, 264] width 12 height 19
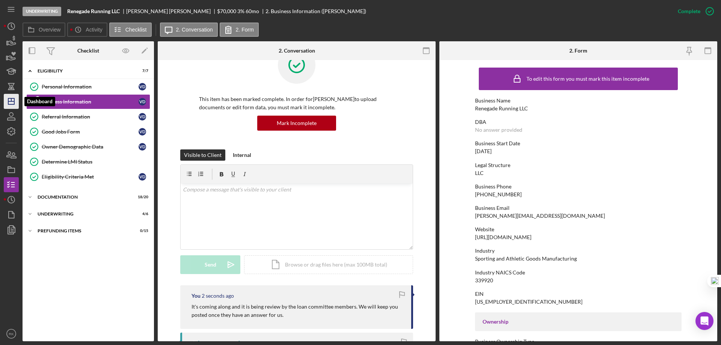
click at [8, 103] on polygon "button" at bounding box center [11, 101] width 6 height 6
